Goal: Find specific page/section: Find specific page/section

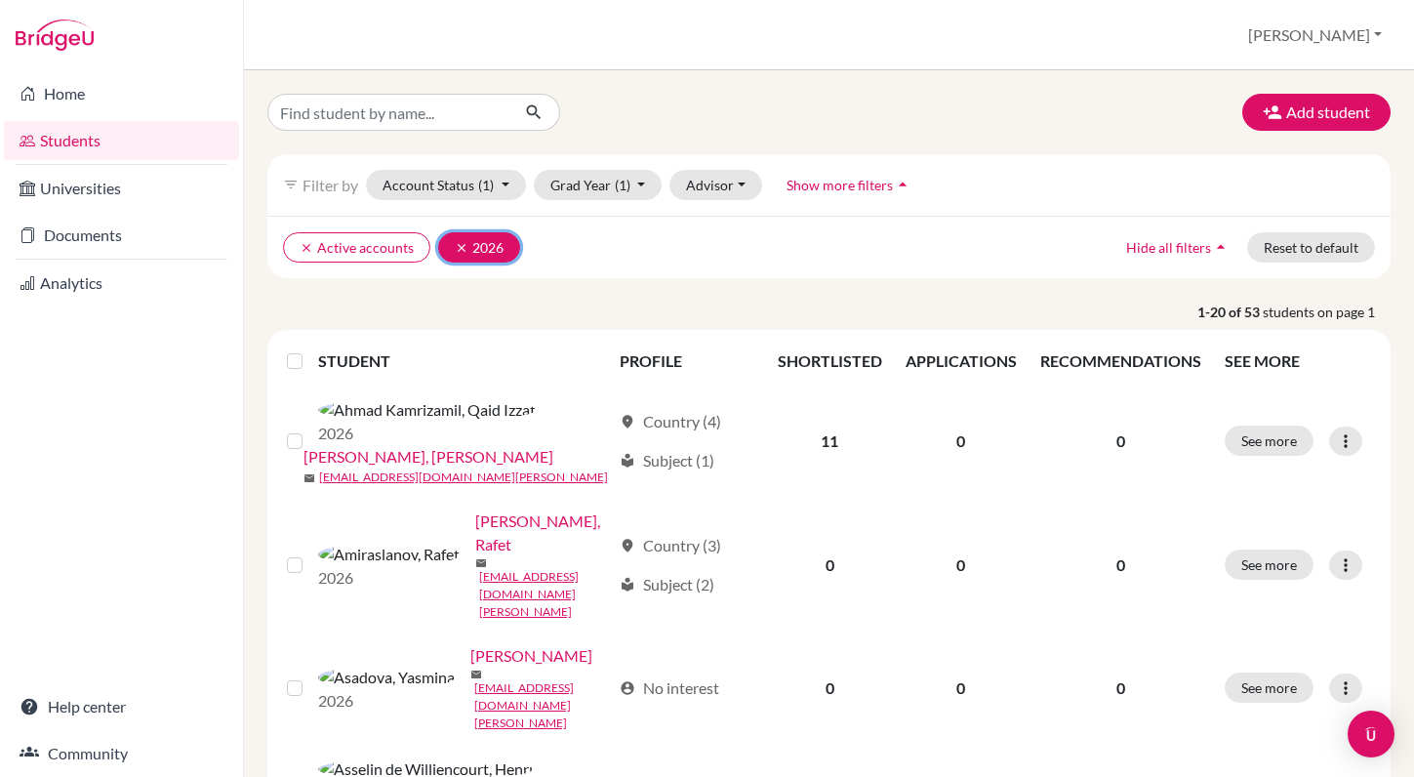
click at [461, 247] on icon "clear" at bounding box center [462, 248] width 14 height 14
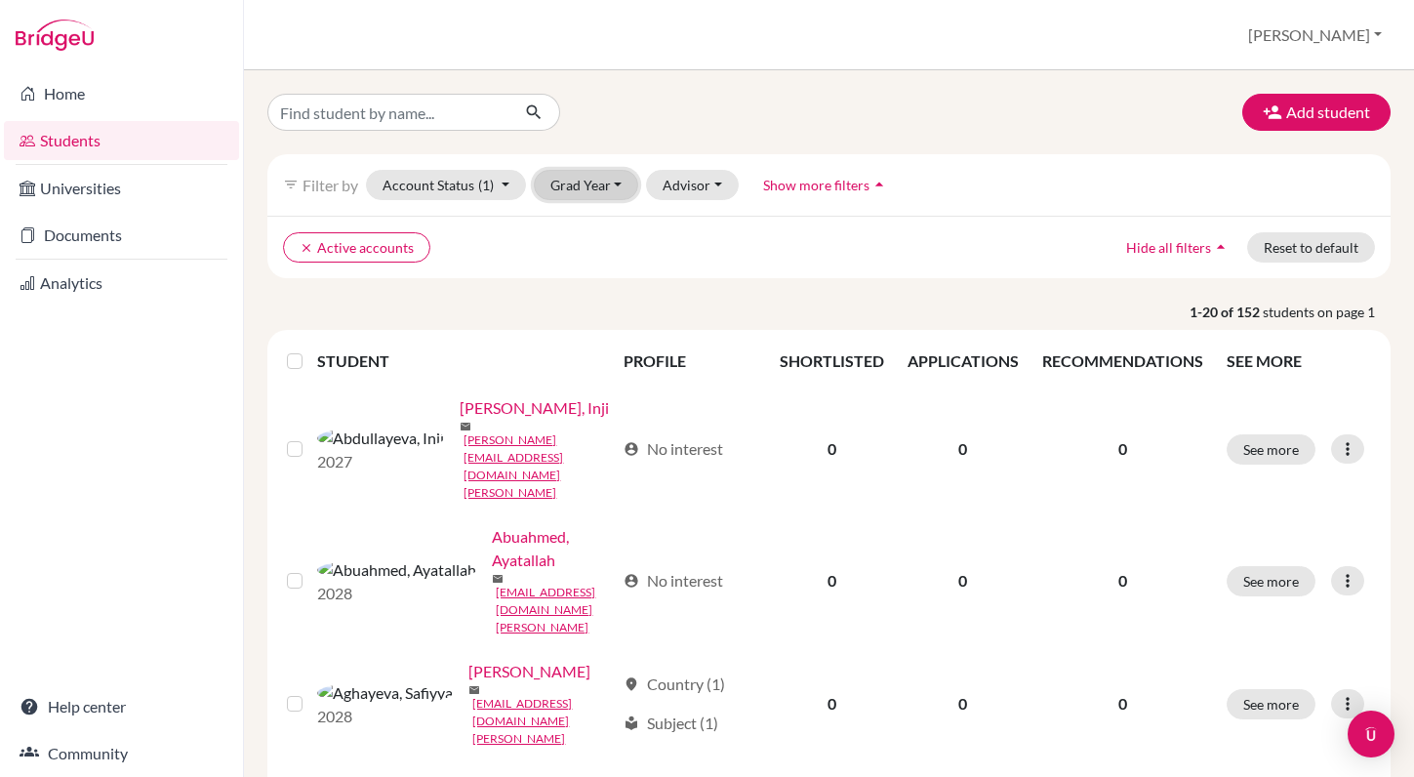
click at [609, 183] on button "Grad Year" at bounding box center [586, 185] width 105 height 30
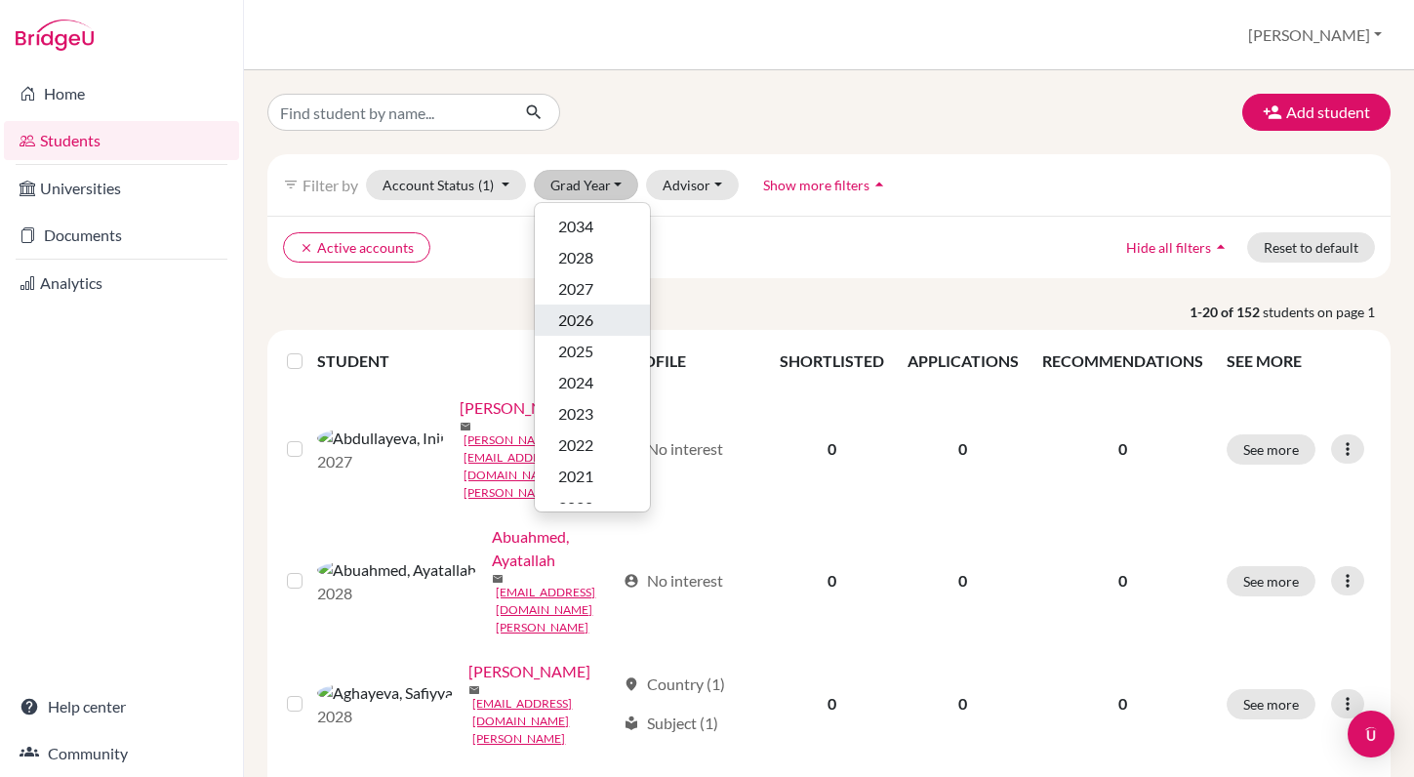
click at [598, 320] on div "2026" at bounding box center [592, 319] width 68 height 23
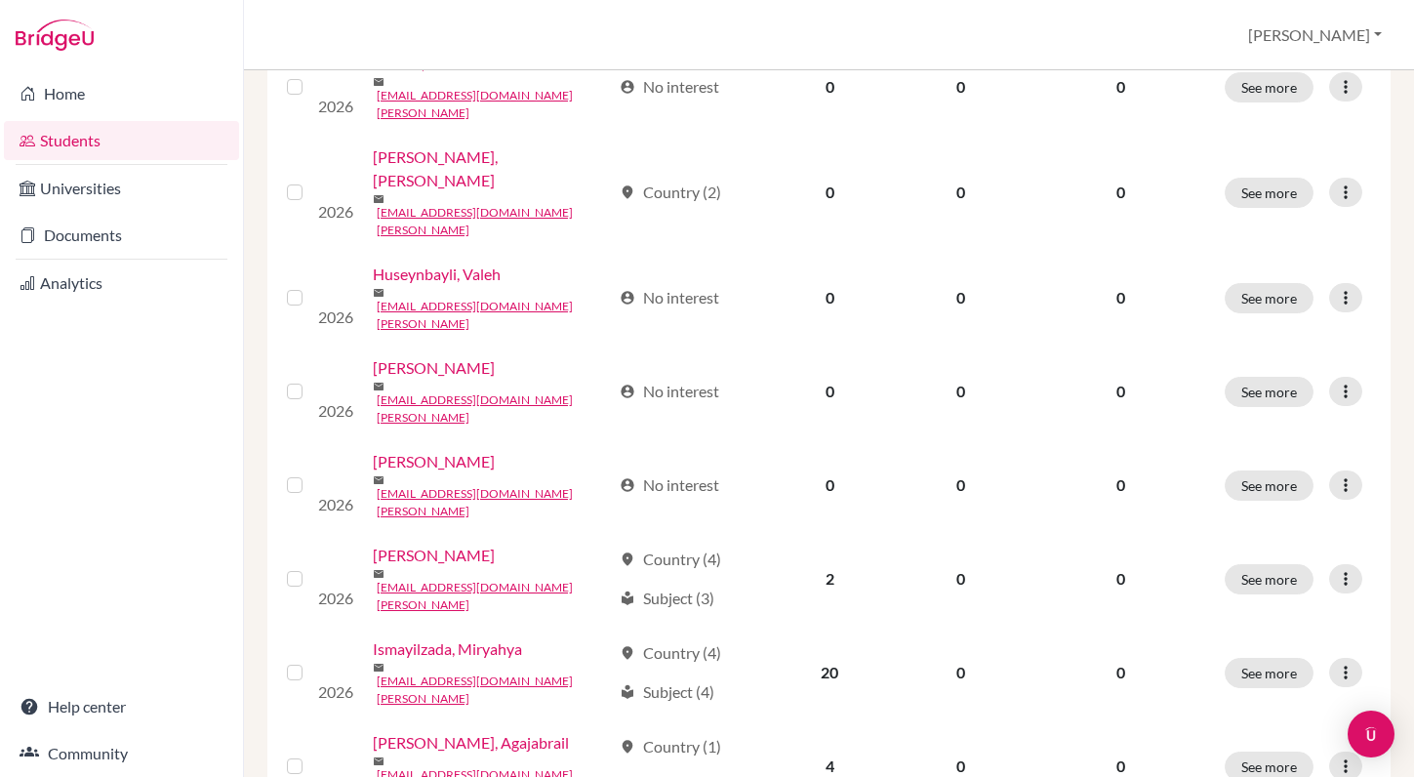
scroll to position [1456, 0]
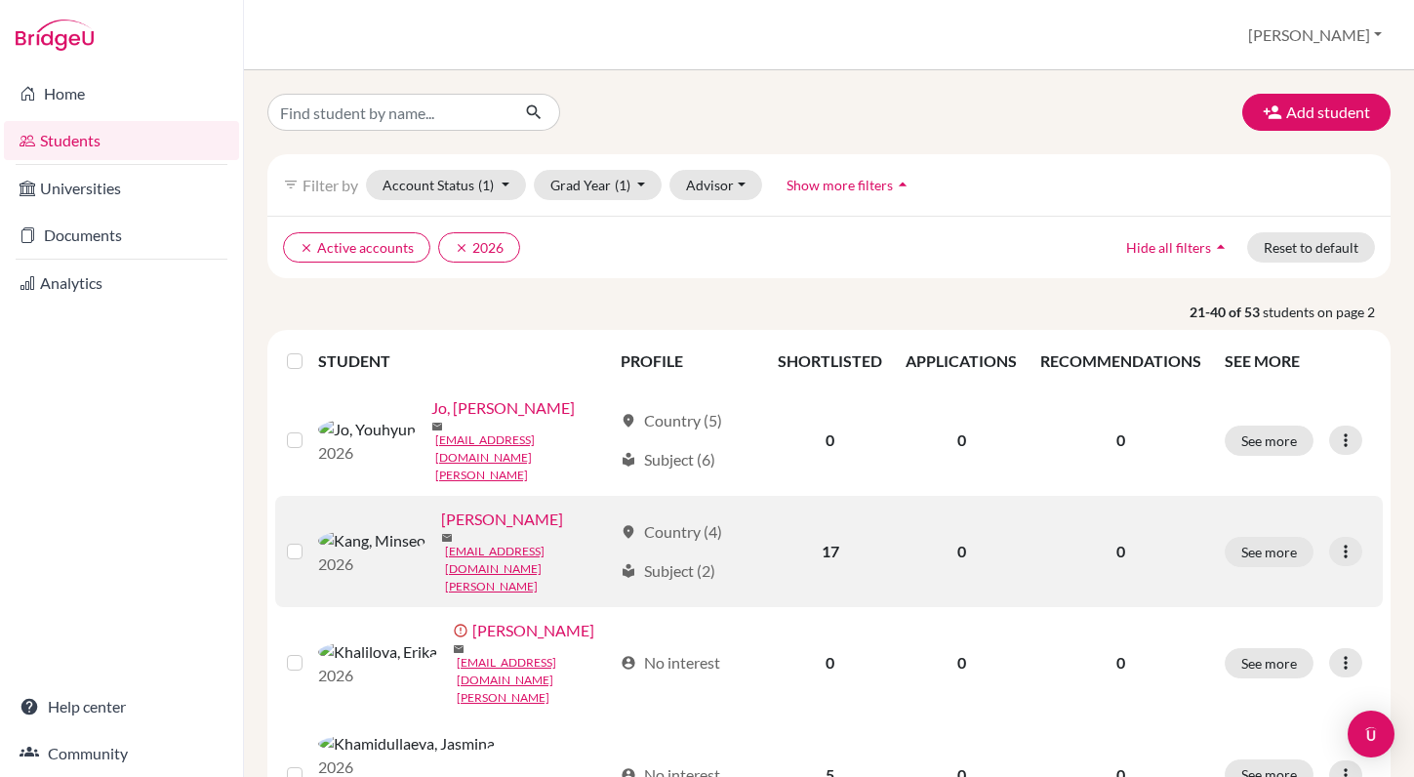
click at [540, 507] on div "[PERSON_NAME]" at bounding box center [527, 518] width 172 height 23
click at [482, 507] on div "[PERSON_NAME]" at bounding box center [527, 518] width 172 height 23
click at [441, 507] on link "[PERSON_NAME]" at bounding box center [502, 518] width 122 height 23
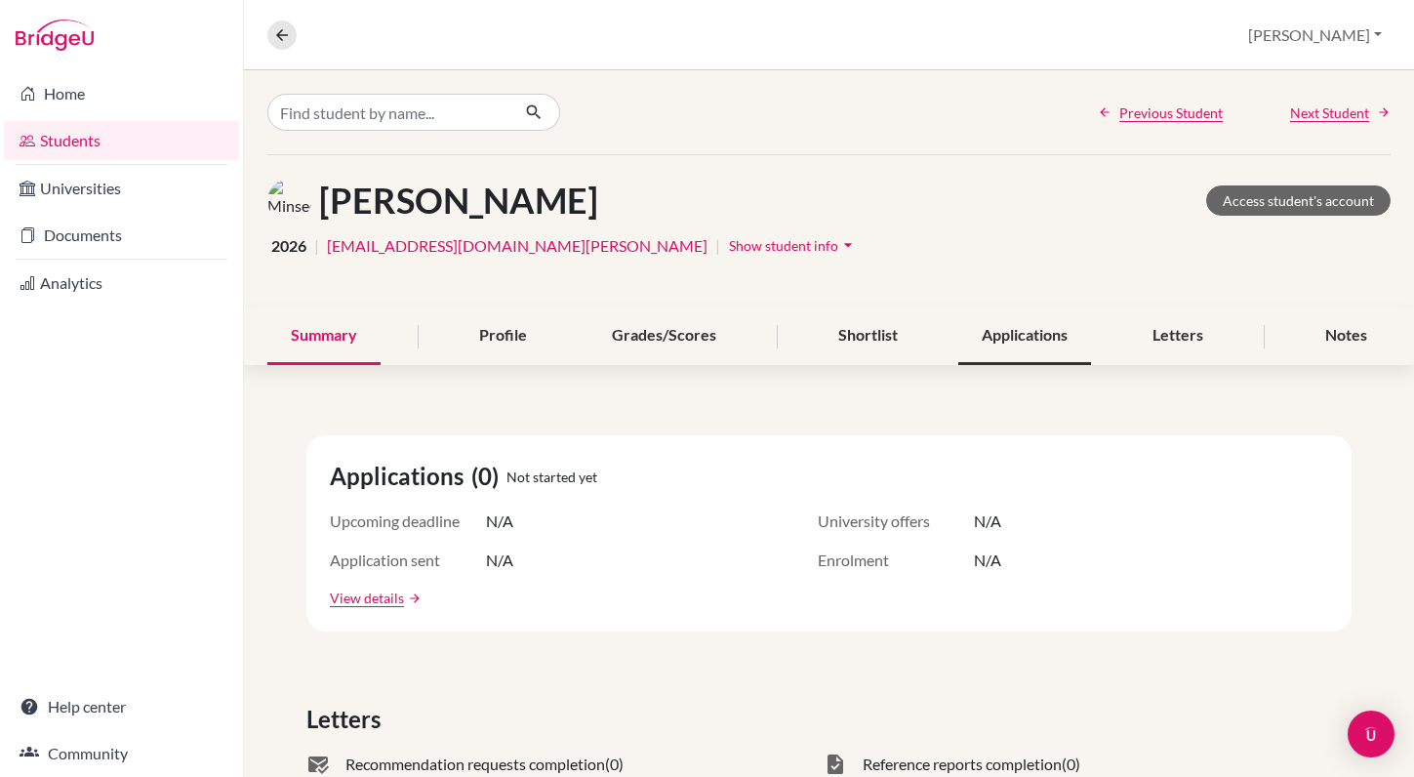
click at [1057, 327] on div "Applications" at bounding box center [1024, 336] width 133 height 58
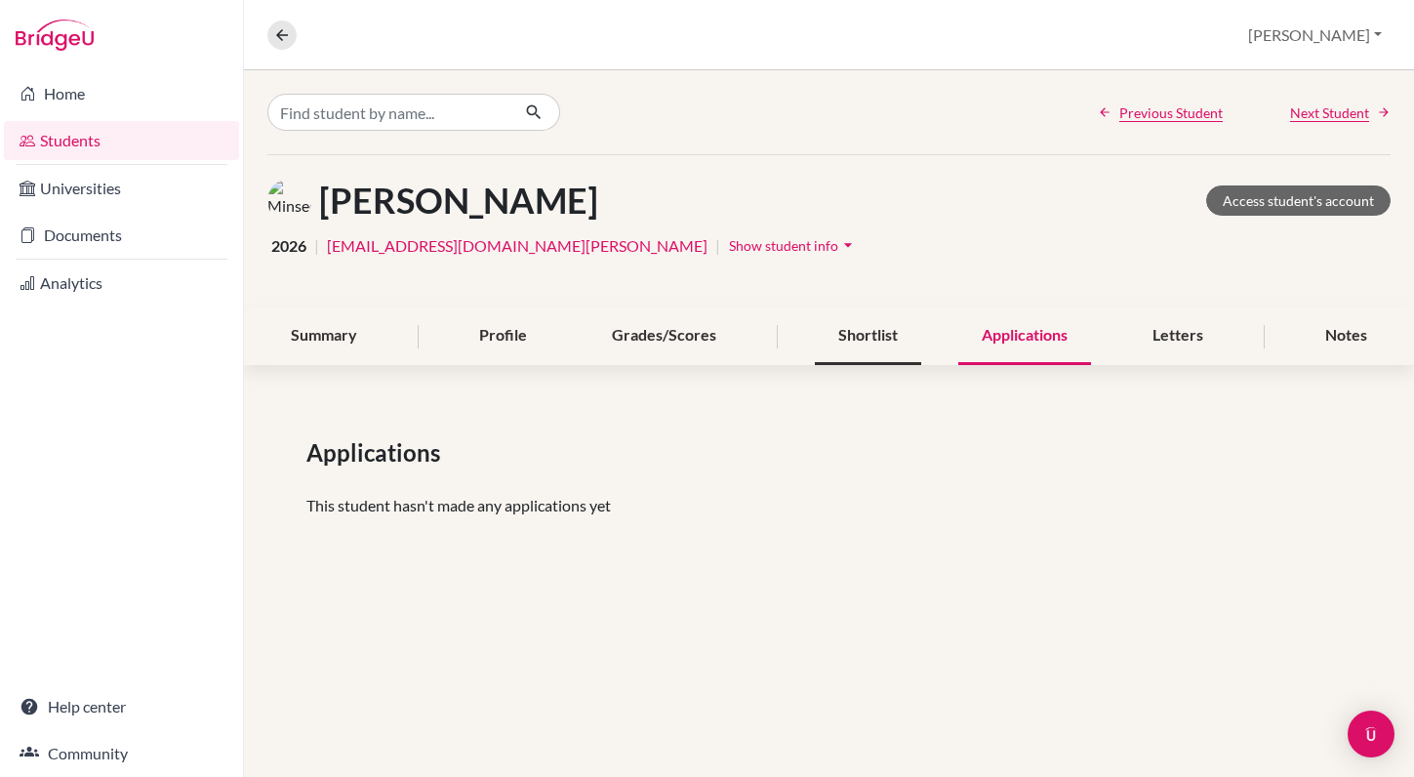
click at [865, 339] on div "Shortlist" at bounding box center [868, 336] width 106 height 58
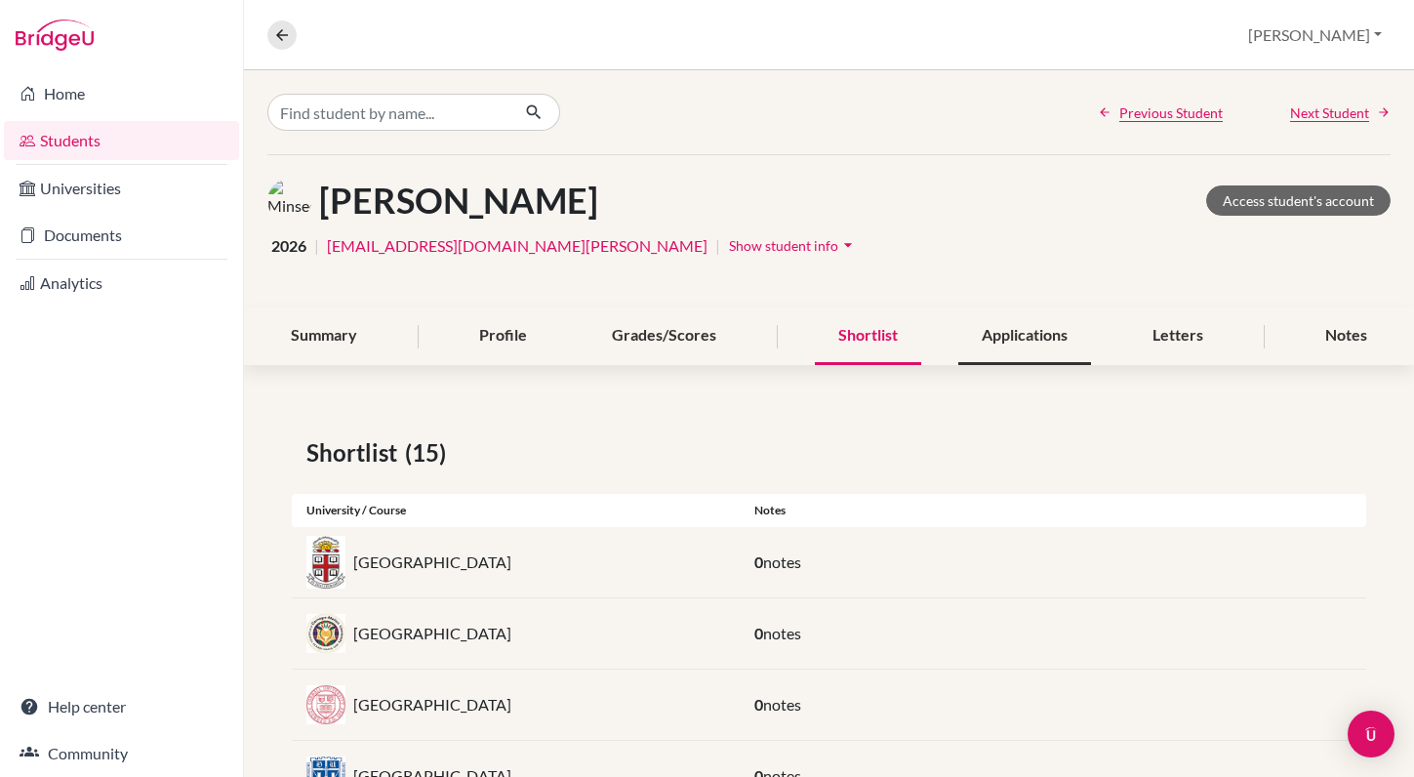
click at [1001, 326] on div "Applications" at bounding box center [1024, 336] width 133 height 58
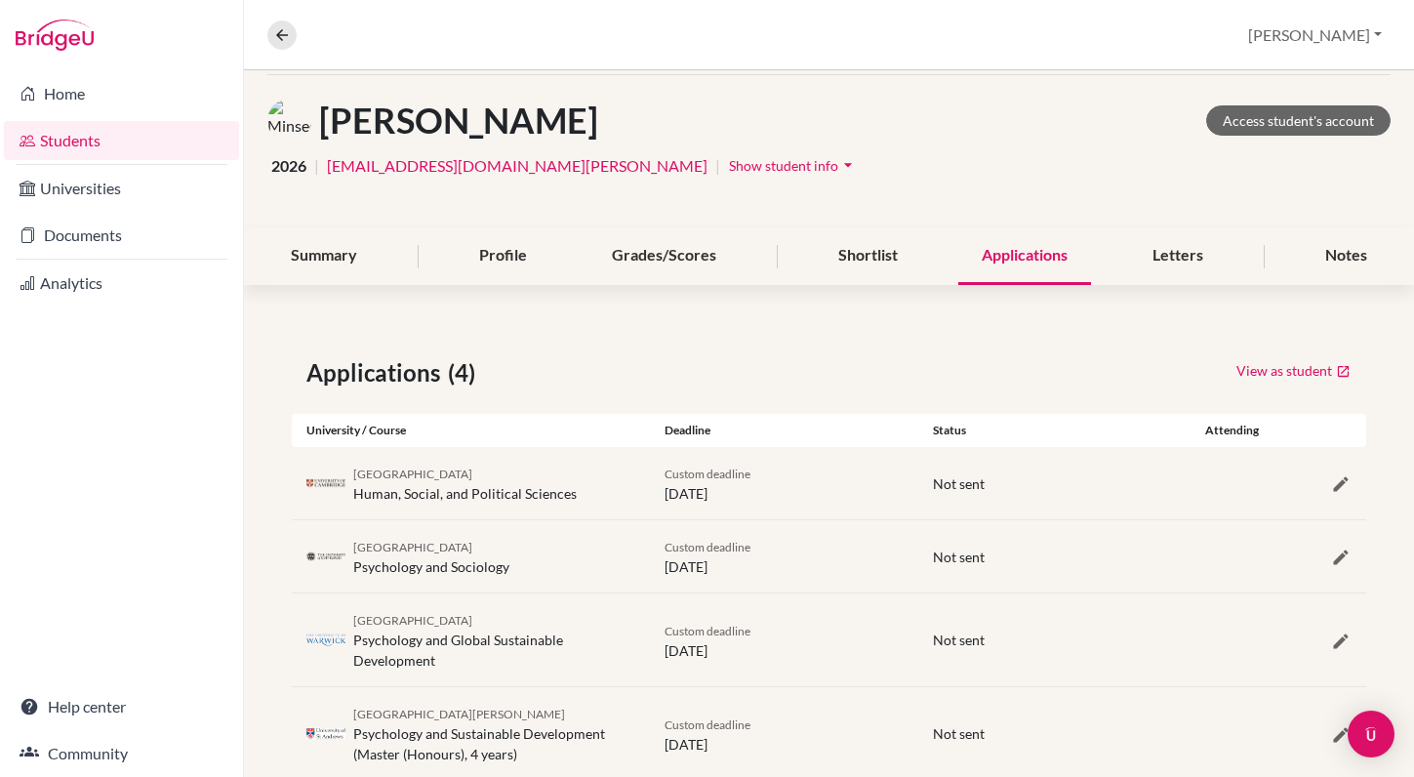
scroll to position [131, 0]
